Goal: Task Accomplishment & Management: Manage account settings

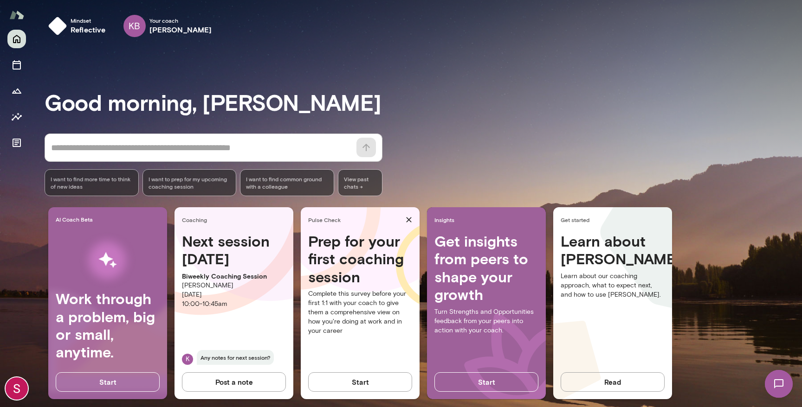
scroll to position [9, 0]
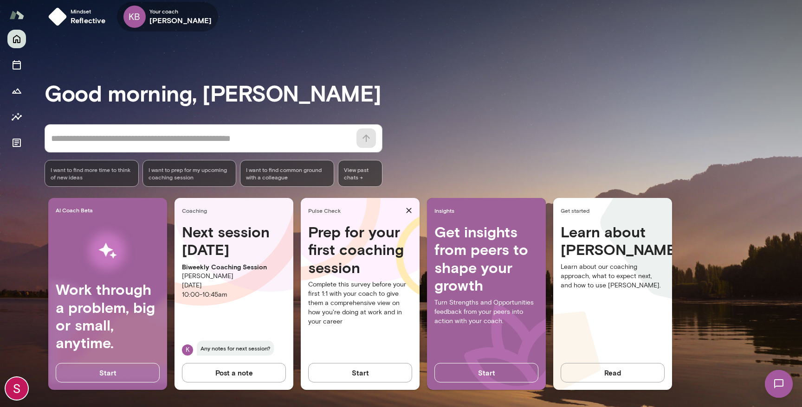
click at [160, 25] on h6 "[PERSON_NAME]" at bounding box center [180, 20] width 63 height 11
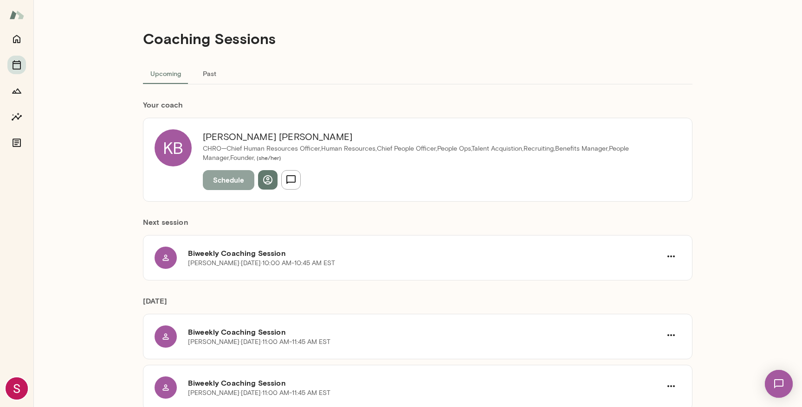
click at [226, 180] on button "Schedule" at bounding box center [228, 179] width 51 height 19
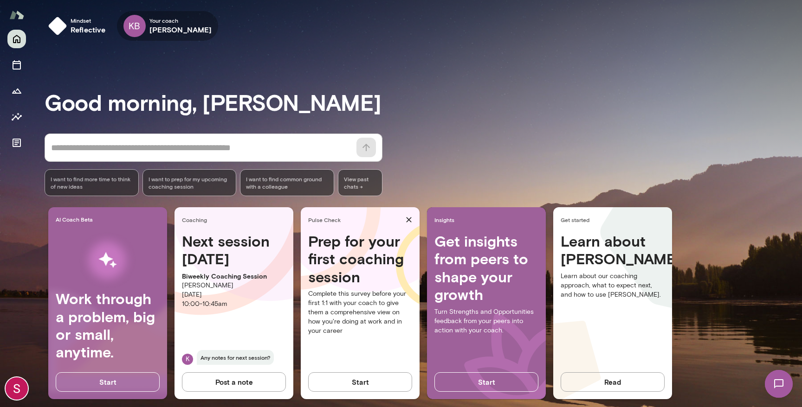
click at [154, 28] on h6 "[PERSON_NAME]" at bounding box center [180, 29] width 63 height 11
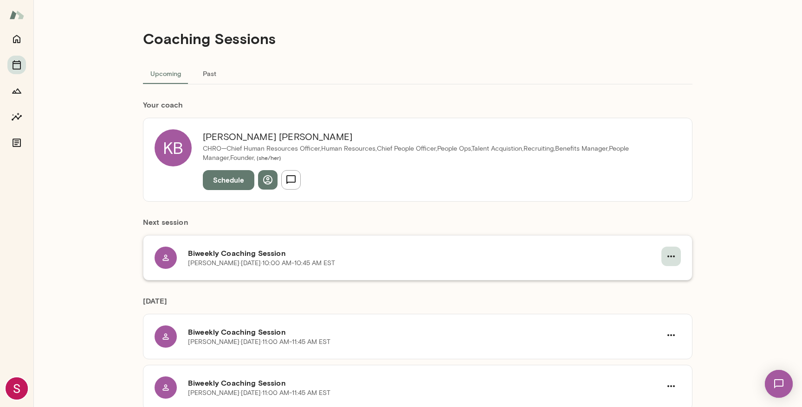
click at [675, 255] on icon "button" at bounding box center [670, 256] width 11 height 11
click at [518, 7] on div at bounding box center [401, 7] width 802 height 0
click at [670, 334] on icon "button" at bounding box center [670, 335] width 11 height 11
click at [354, 7] on div at bounding box center [401, 7] width 802 height 0
click at [234, 180] on button "Schedule" at bounding box center [228, 179] width 51 height 19
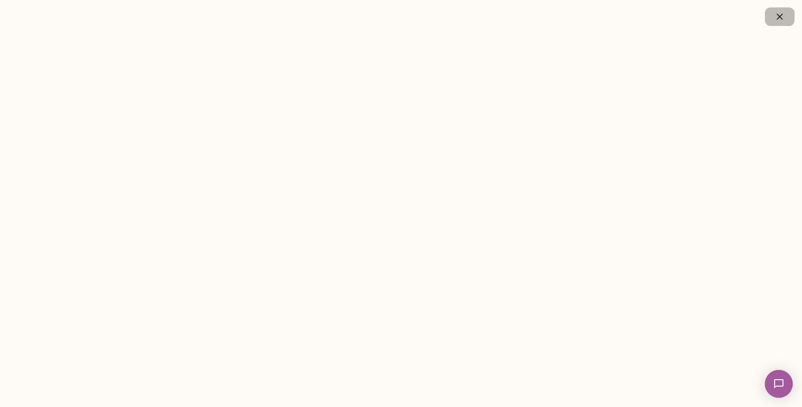
click at [783, 15] on icon "button" at bounding box center [779, 16] width 11 height 11
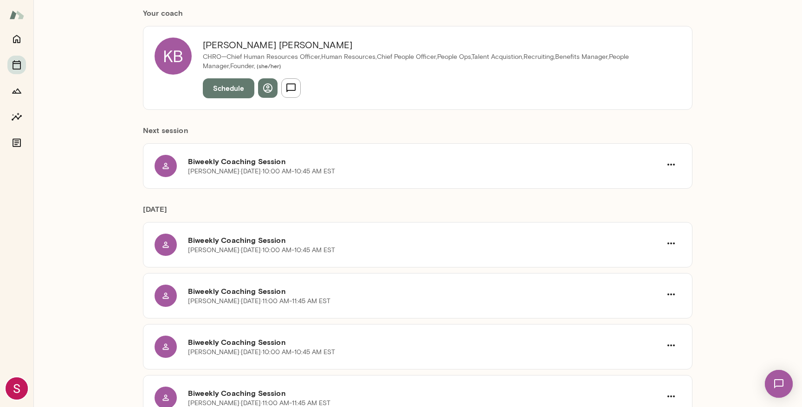
scroll to position [101, 0]
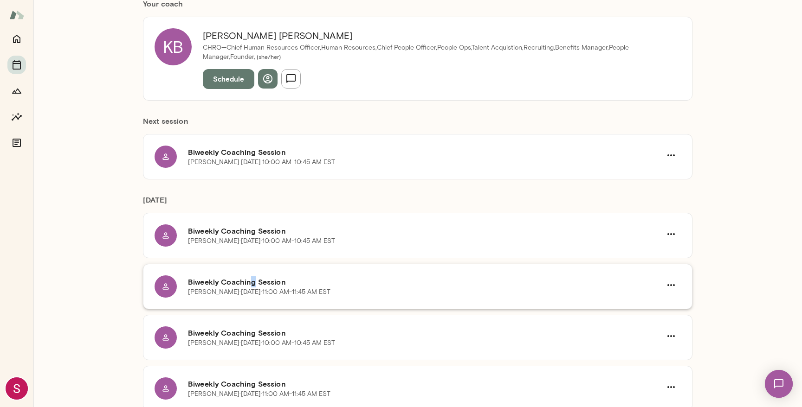
click at [252, 285] on h6 "Biweekly Coaching Session" at bounding box center [424, 282] width 473 height 11
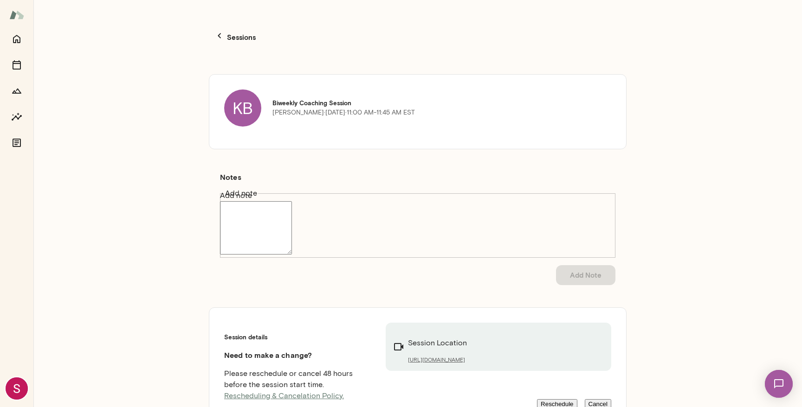
scroll to position [2, 0]
click at [598, 398] on button "Cancel" at bounding box center [598, 403] width 27 height 10
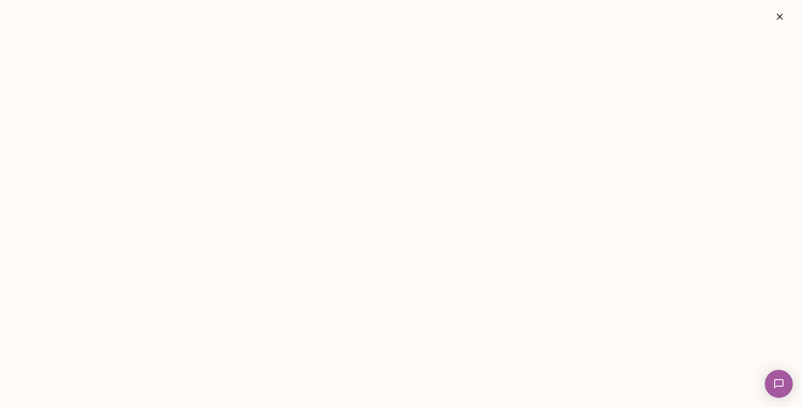
click at [783, 13] on icon "button" at bounding box center [779, 16] width 11 height 11
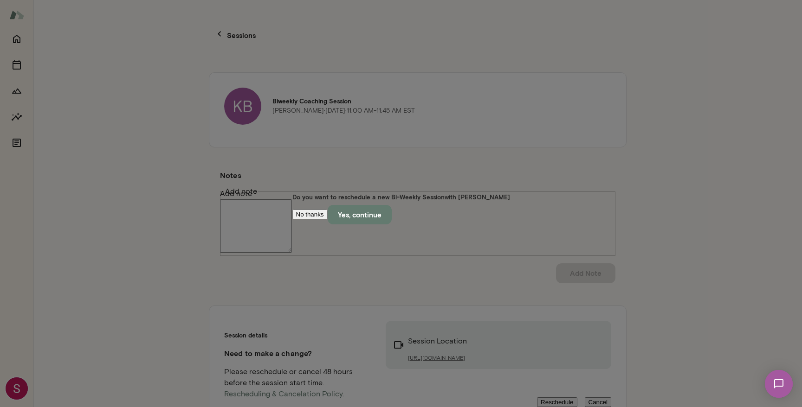
click at [328, 219] on button "No thanks" at bounding box center [309, 215] width 35 height 10
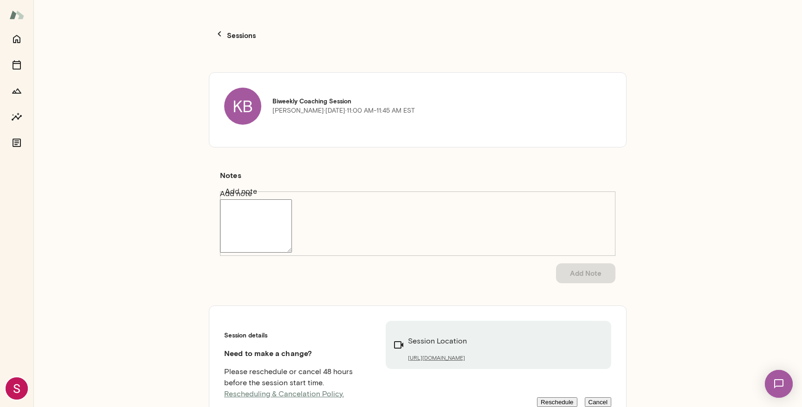
scroll to position [0, 0]
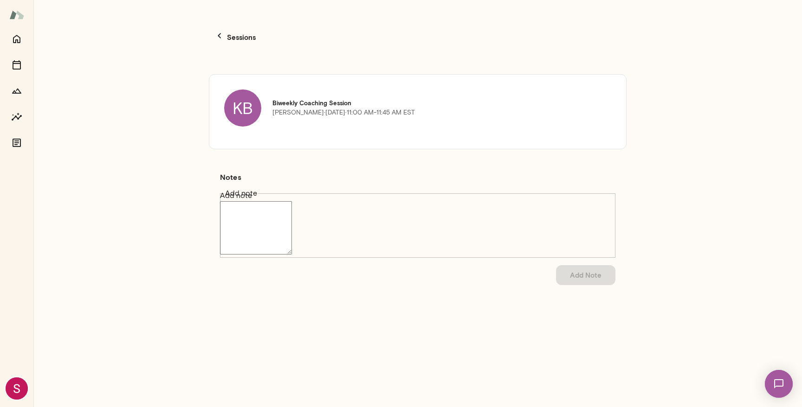
click at [232, 31] on p "Sessions" at bounding box center [240, 37] width 31 height 12
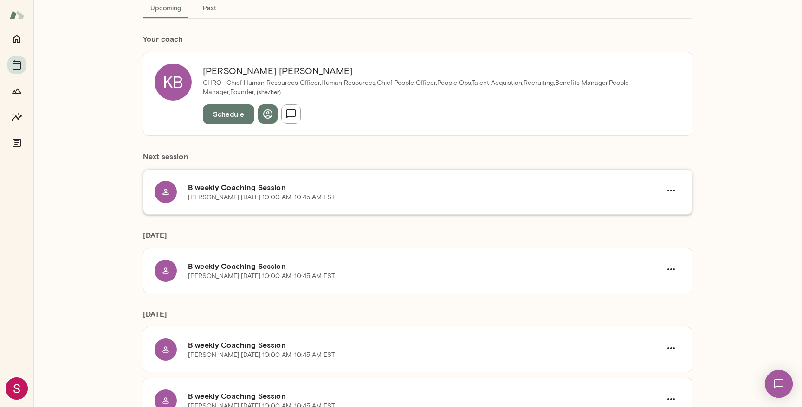
scroll to position [76, 0]
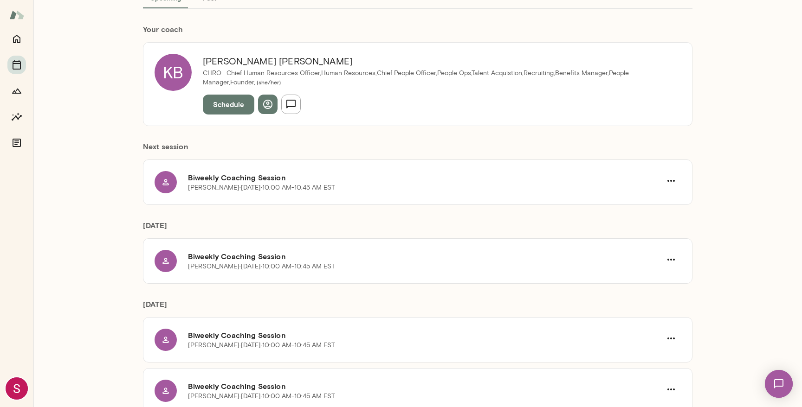
click at [233, 105] on button "Schedule" at bounding box center [228, 104] width 51 height 19
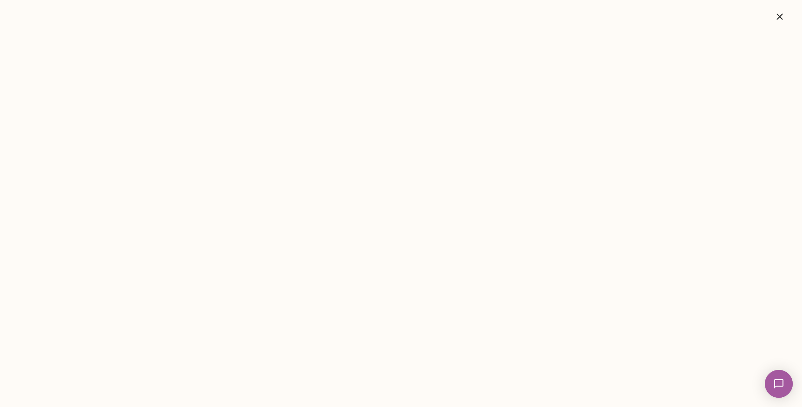
click at [778, 19] on icon "button" at bounding box center [779, 16] width 11 height 11
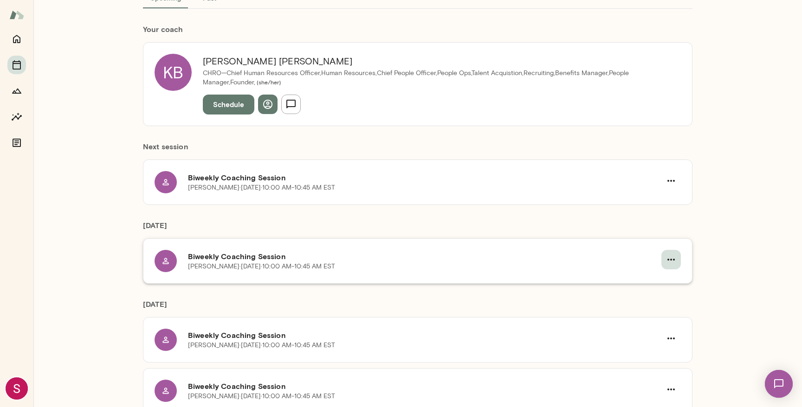
click at [675, 255] on icon "button" at bounding box center [670, 259] width 11 height 11
click at [674, 7] on div at bounding box center [401, 7] width 802 height 0
click at [669, 179] on icon "button" at bounding box center [670, 180] width 11 height 11
click at [43, 57] on span "Cancel" at bounding box center [31, 52] width 24 height 9
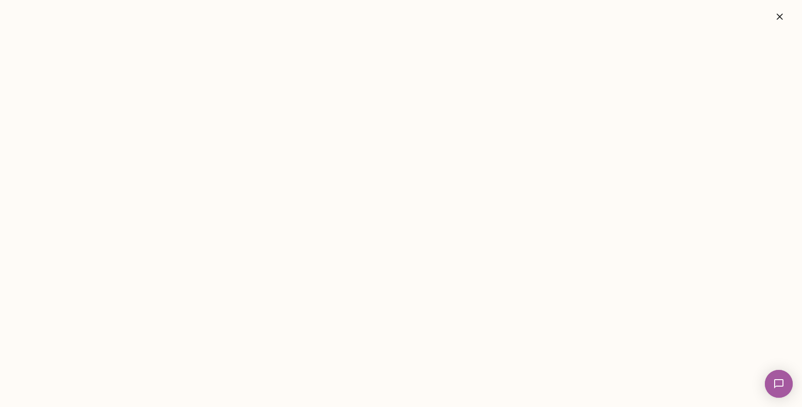
click at [777, 20] on icon "button" at bounding box center [779, 16] width 11 height 11
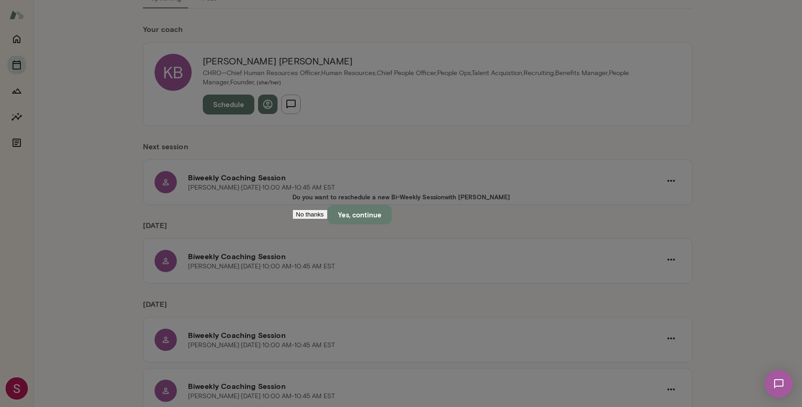
click at [328, 219] on button "No thanks" at bounding box center [309, 215] width 35 height 10
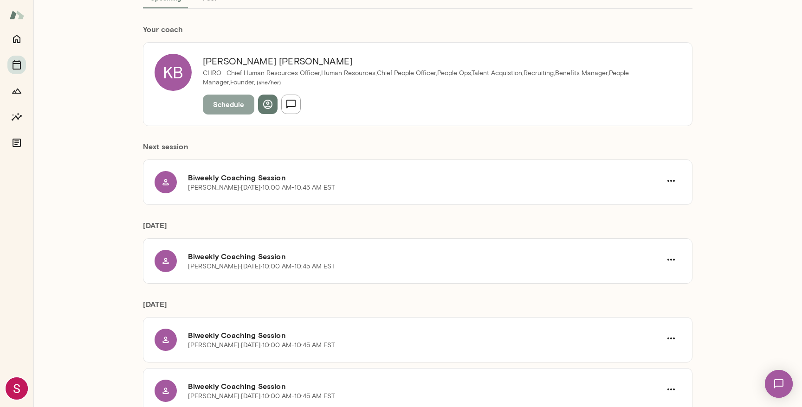
click at [238, 101] on button "Schedule" at bounding box center [228, 104] width 51 height 19
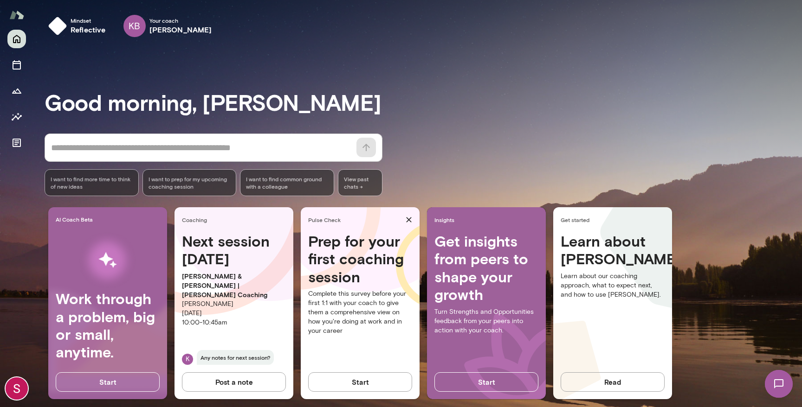
scroll to position [11, 0]
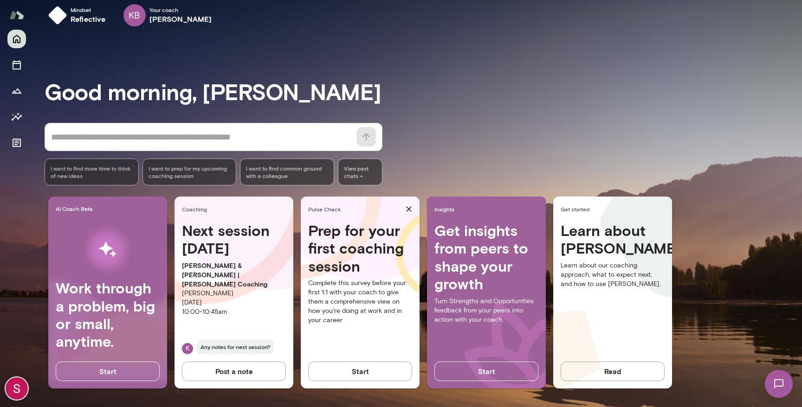
click at [202, 272] on p "Stephanie Celeste & Katrina Bilella | Mento Coaching" at bounding box center [234, 275] width 104 height 28
click at [16, 40] on icon "Home" at bounding box center [16, 39] width 7 height 8
click at [778, 370] on img at bounding box center [778, 384] width 38 height 38
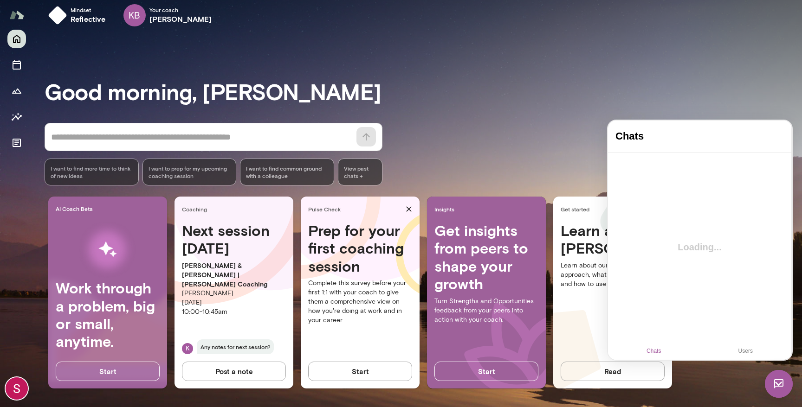
scroll to position [0, 0]
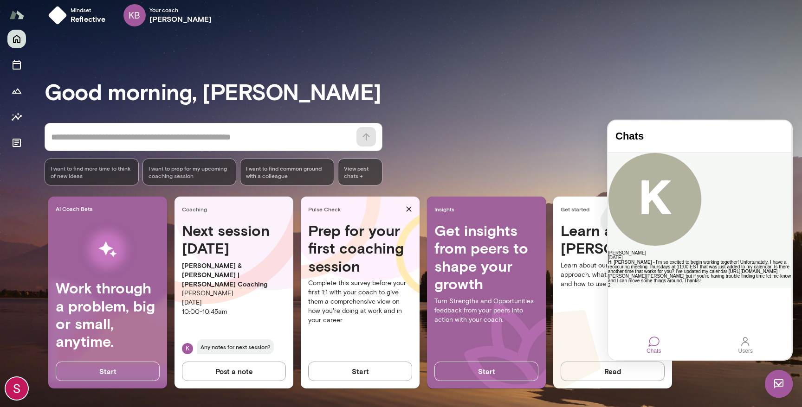
click at [739, 176] on div "Katrina Bilella Saturday Hi Stephanie - I'm so excited to begin working togethe…" at bounding box center [699, 220] width 183 height 135
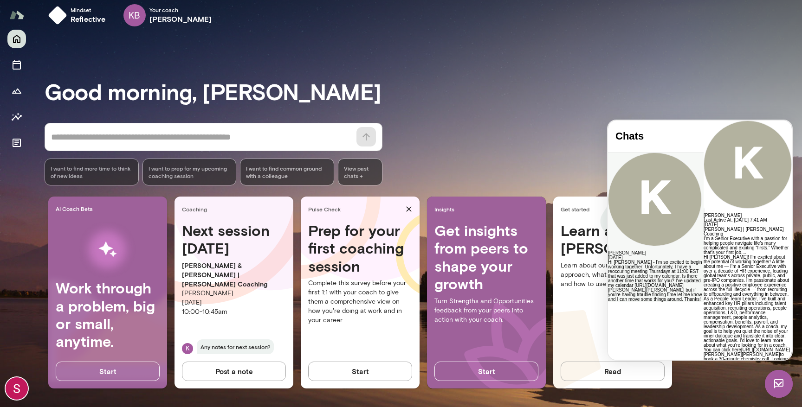
scroll to position [955, 0]
